Goal: Transaction & Acquisition: Subscribe to service/newsletter

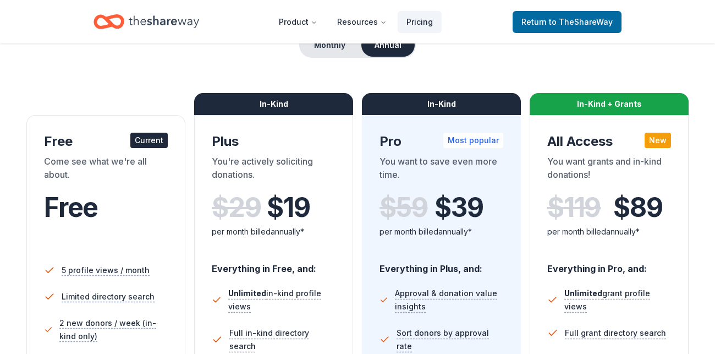
scroll to position [87, 0]
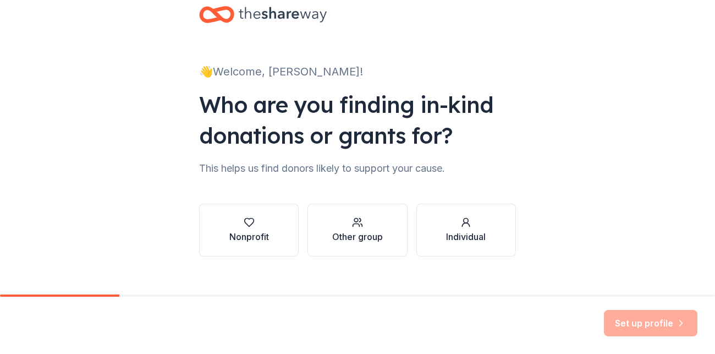
scroll to position [39, 0]
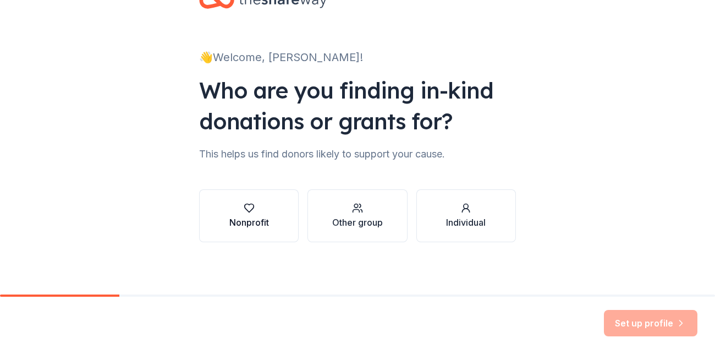
click at [246, 214] on div "Nonprofit" at bounding box center [249, 215] width 40 height 26
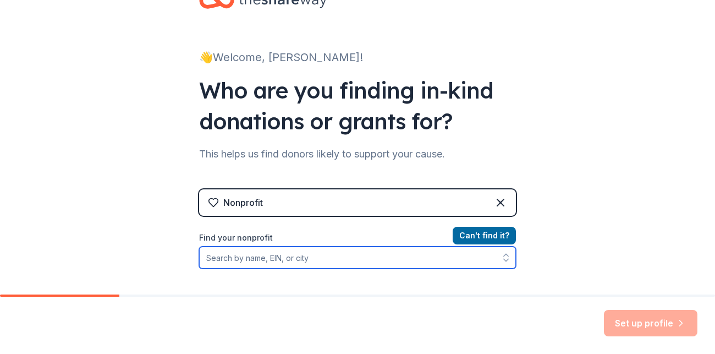
click at [323, 256] on input "Find your nonprofit" at bounding box center [357, 257] width 317 height 22
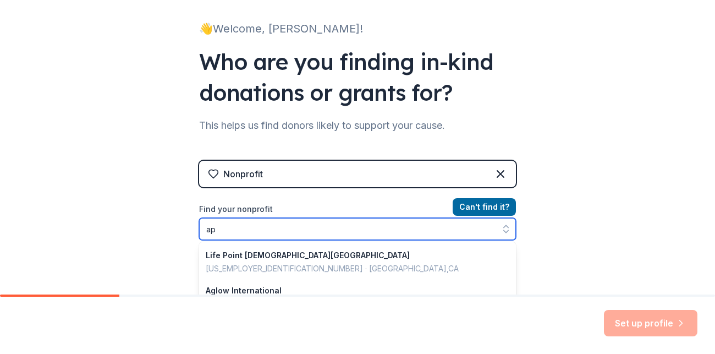
type input "a"
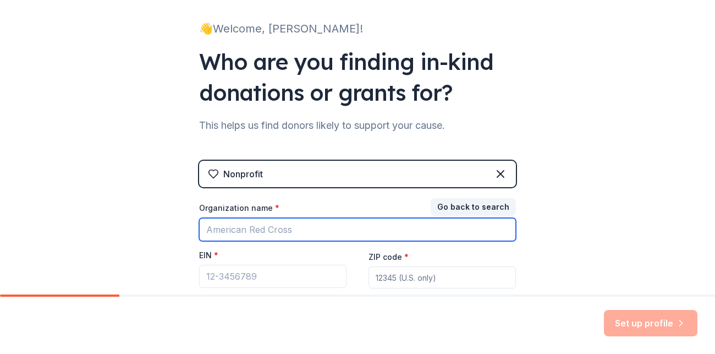
click at [270, 226] on input "Organization name *" at bounding box center [357, 229] width 317 height 23
type input "the"
